Goal: Task Accomplishment & Management: Manage account settings

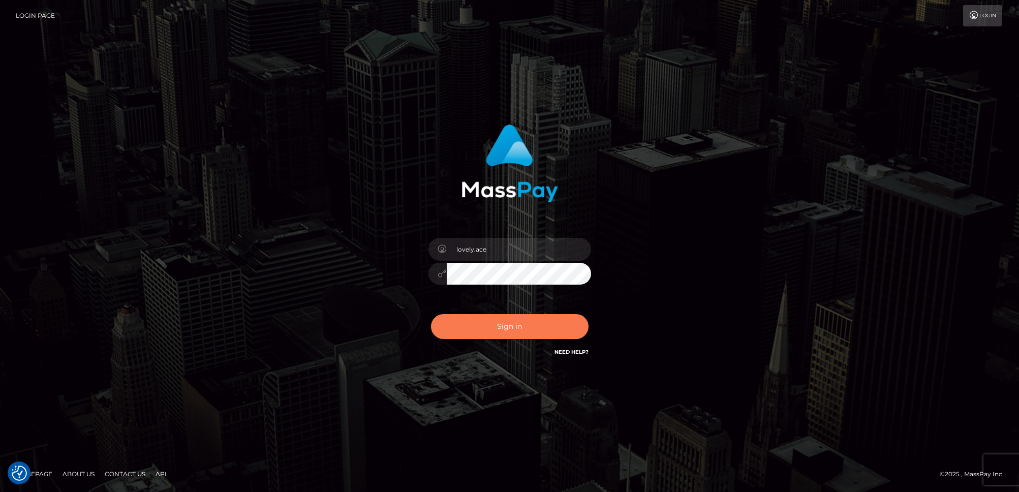
click at [489, 327] on button "Sign in" at bounding box center [510, 326] width 158 height 25
checkbox input "true"
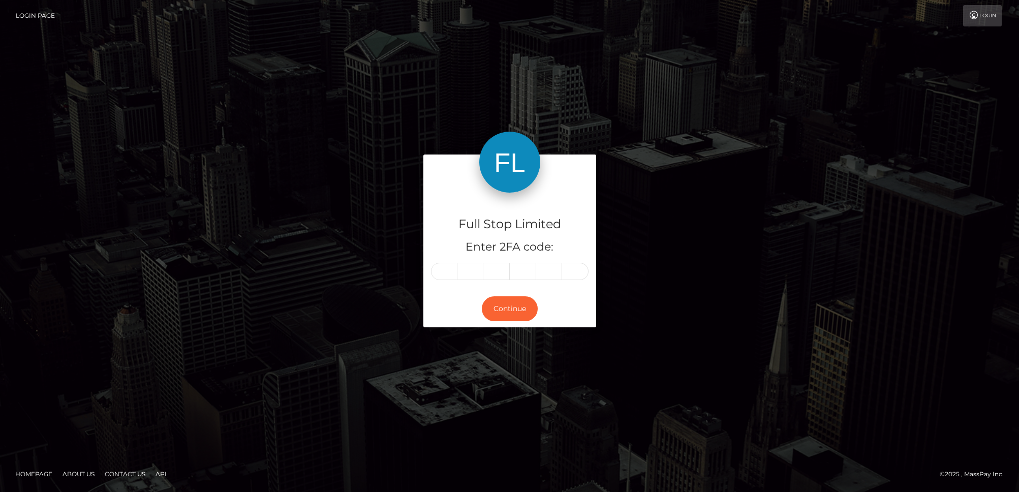
click at [449, 269] on input "text" at bounding box center [444, 271] width 26 height 17
type input "5"
type input "4"
type input "7"
type input "0"
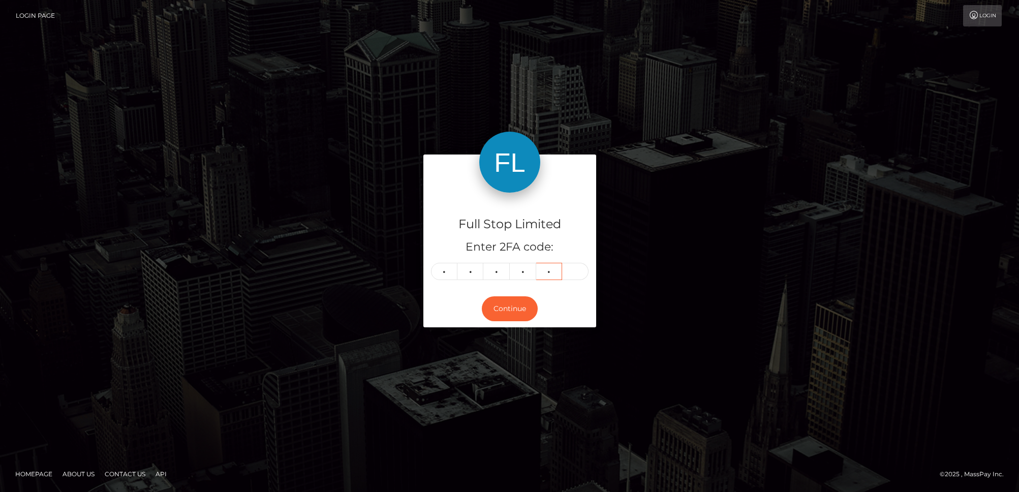
type input "4"
type input "2"
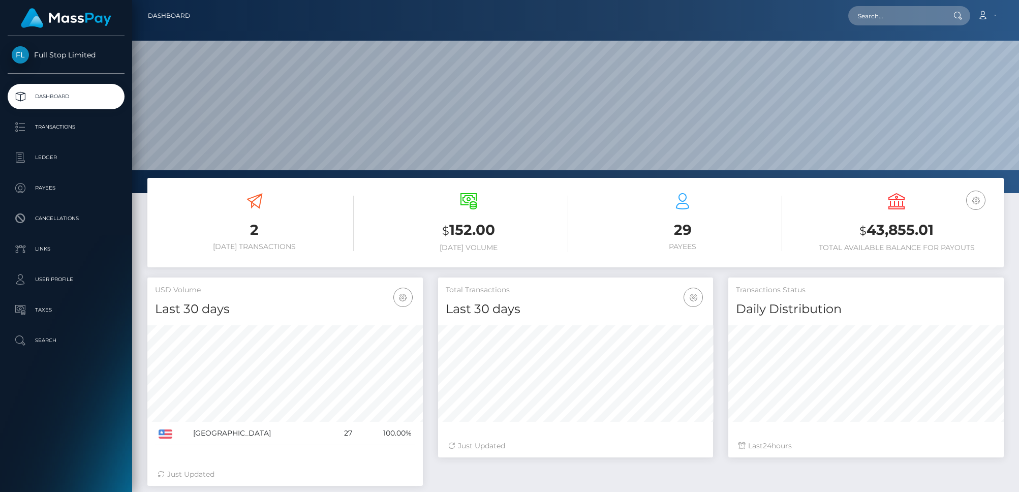
scroll to position [179, 276]
drag, startPoint x: 947, startPoint y: 229, endPoint x: 639, endPoint y: 232, distance: 307.6
click at [866, 228] on h3 "$ 43,855.01" at bounding box center [897, 230] width 199 height 21
copy h3 "43,855.01"
